Goal: Task Accomplishment & Management: Manage account settings

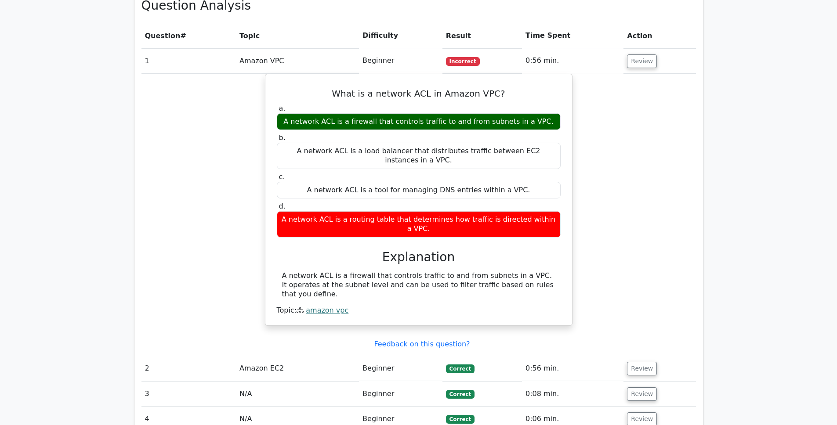
scroll to position [660, 0]
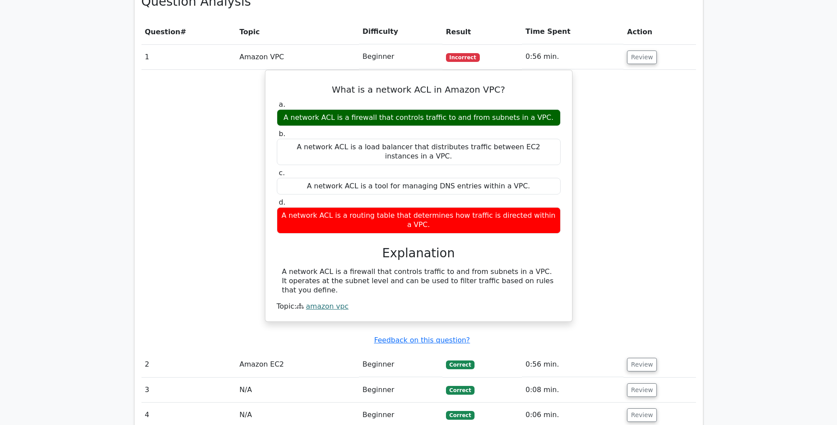
click at [239, 352] on td "Amazon EC2" at bounding box center [297, 364] width 123 height 25
click at [650, 358] on button "Review" at bounding box center [642, 365] width 30 height 14
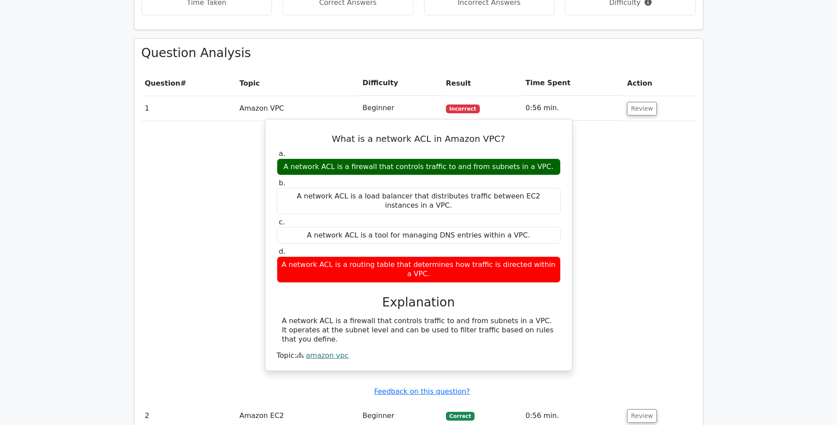
scroll to position [607, 0]
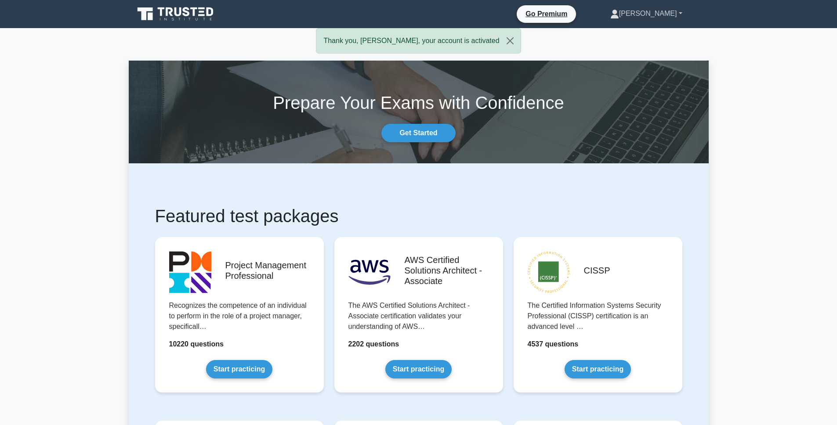
click at [655, 14] on link "[PERSON_NAME]" at bounding box center [646, 14] width 114 height 18
click at [644, 30] on link "Profile" at bounding box center [624, 34] width 69 height 14
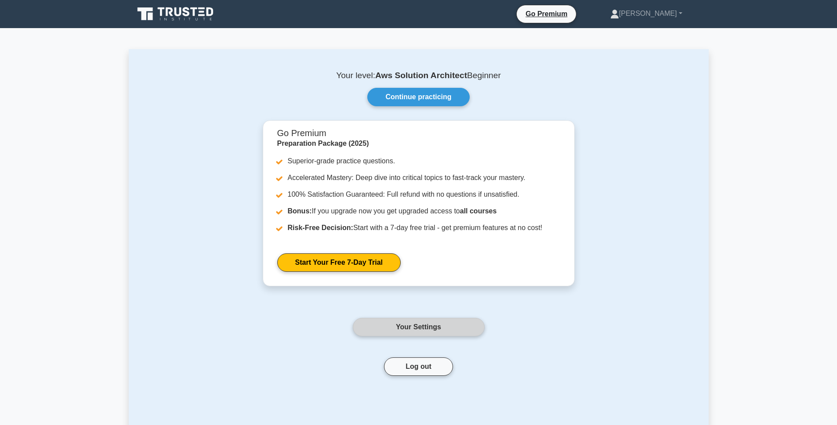
click at [439, 325] on link "Your Settings" at bounding box center [419, 327] width 132 height 18
